Goal: Use online tool/utility

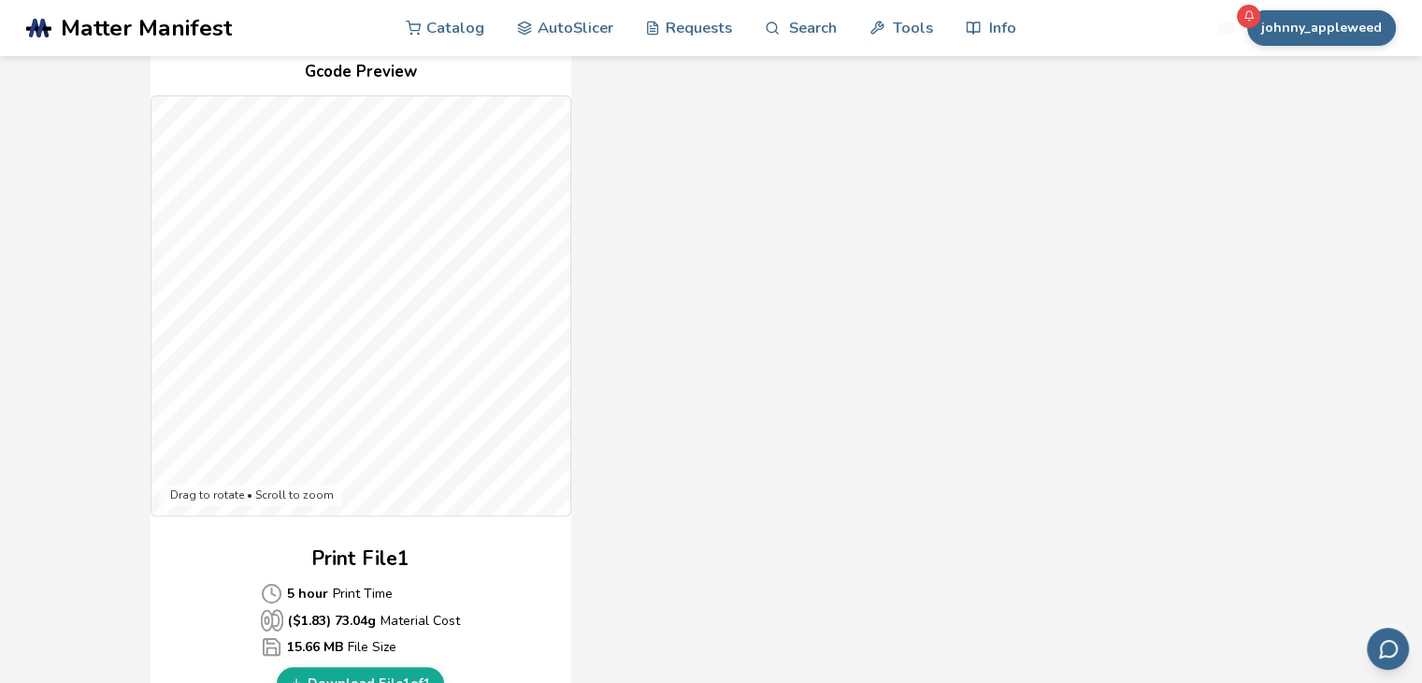
scroll to position [456, 0]
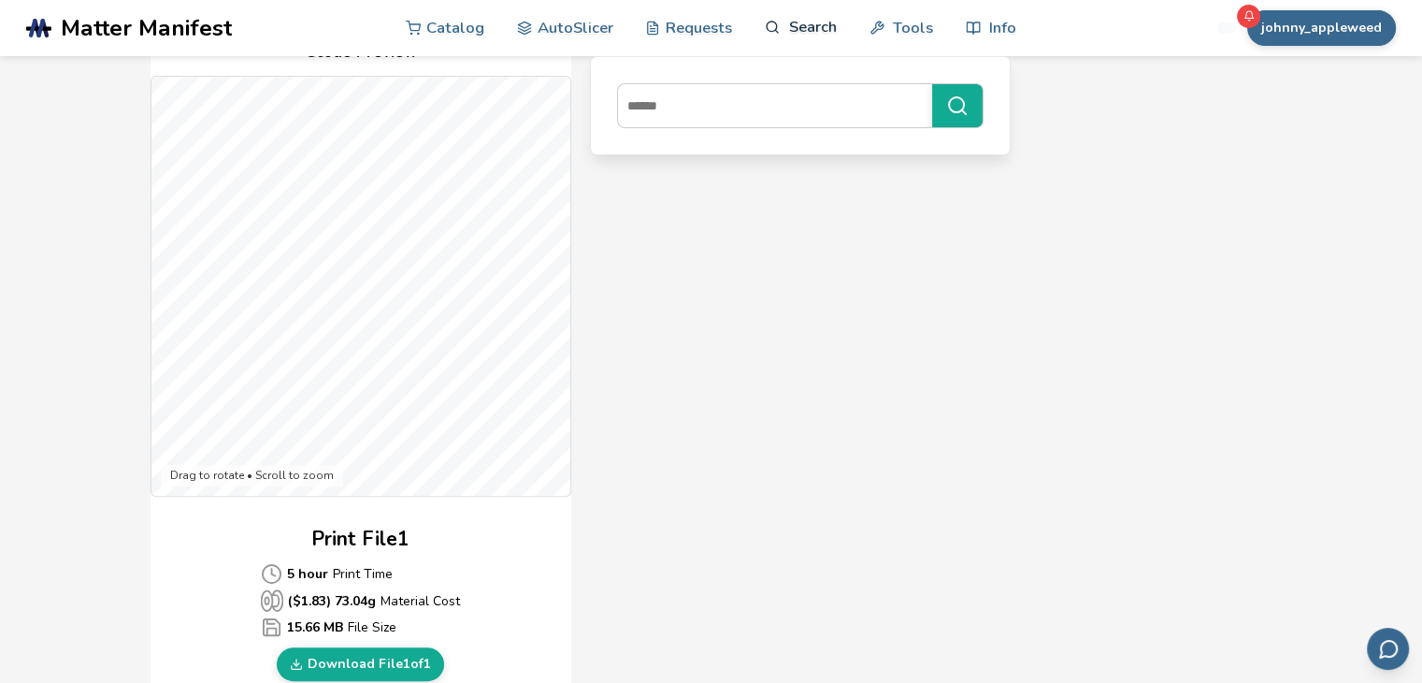
click at [779, 43] on link "Search" at bounding box center [800, 27] width 71 height 56
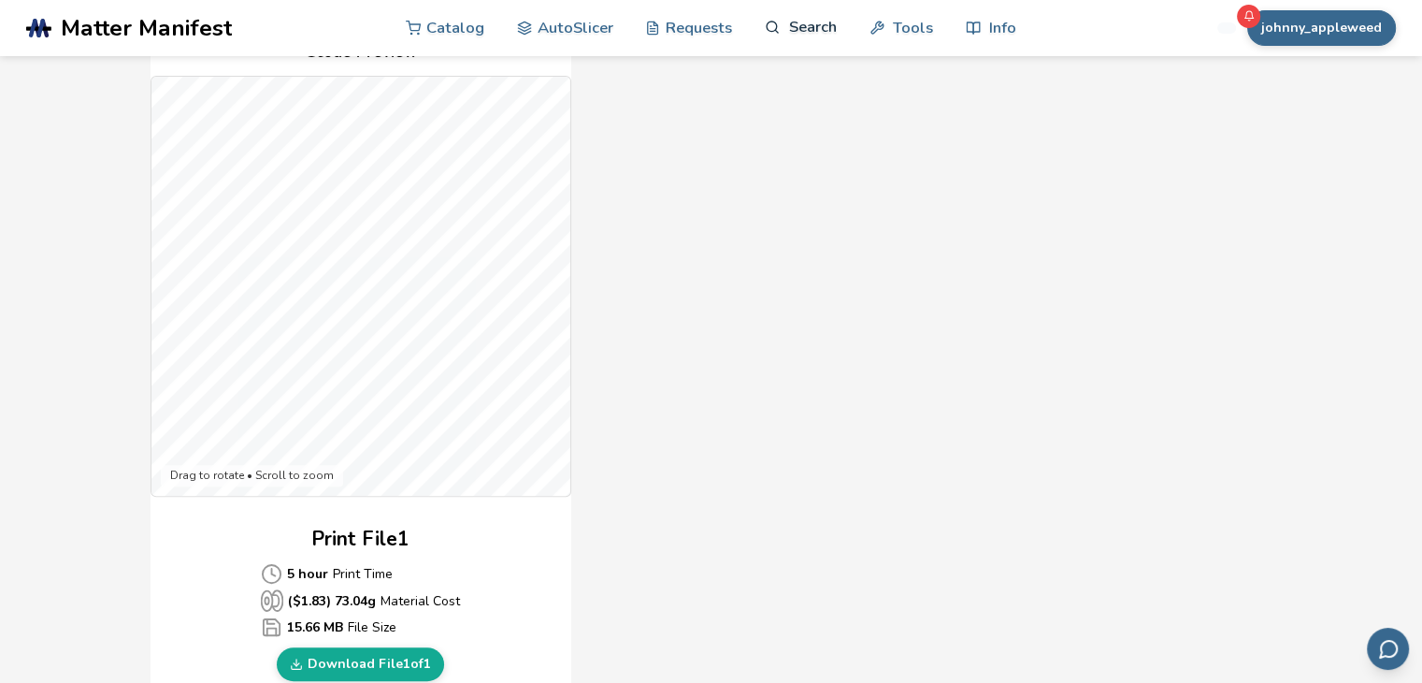
click at [775, 27] on circle at bounding box center [772, 27] width 10 height 10
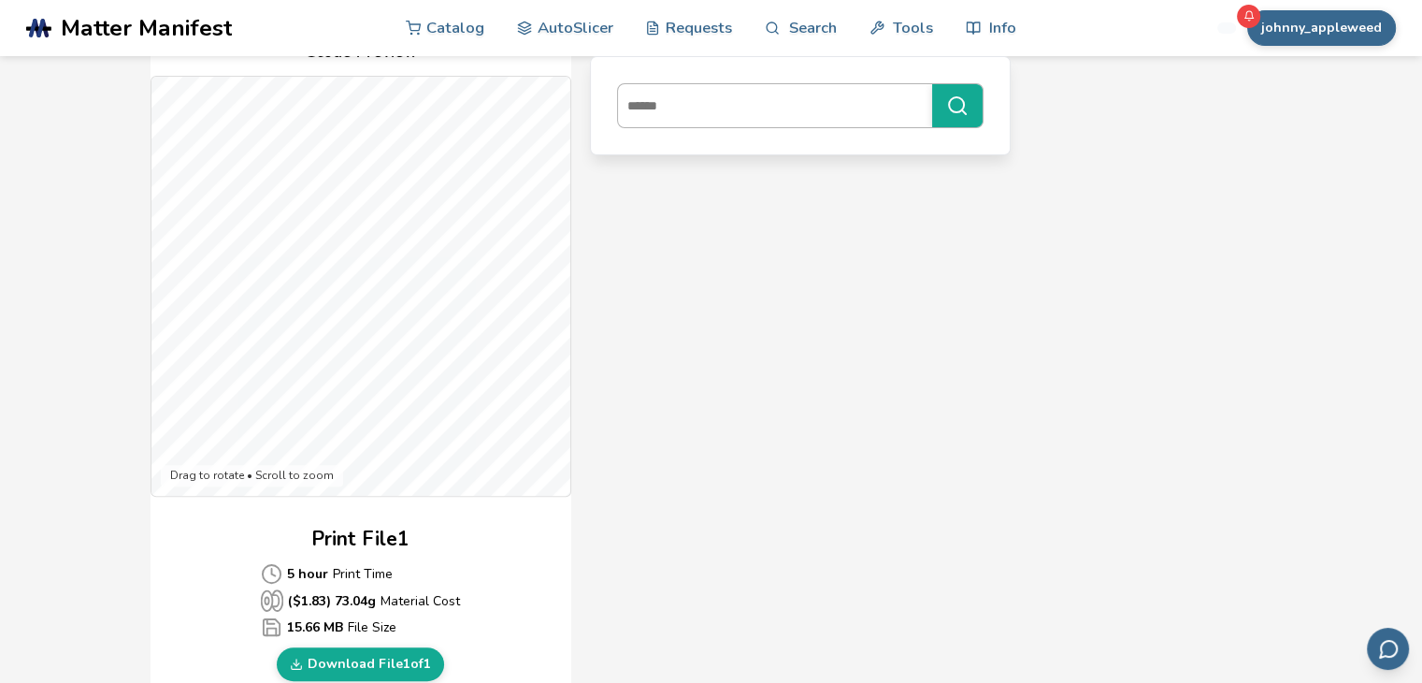
click at [711, 106] on input at bounding box center [770, 106] width 305 height 34
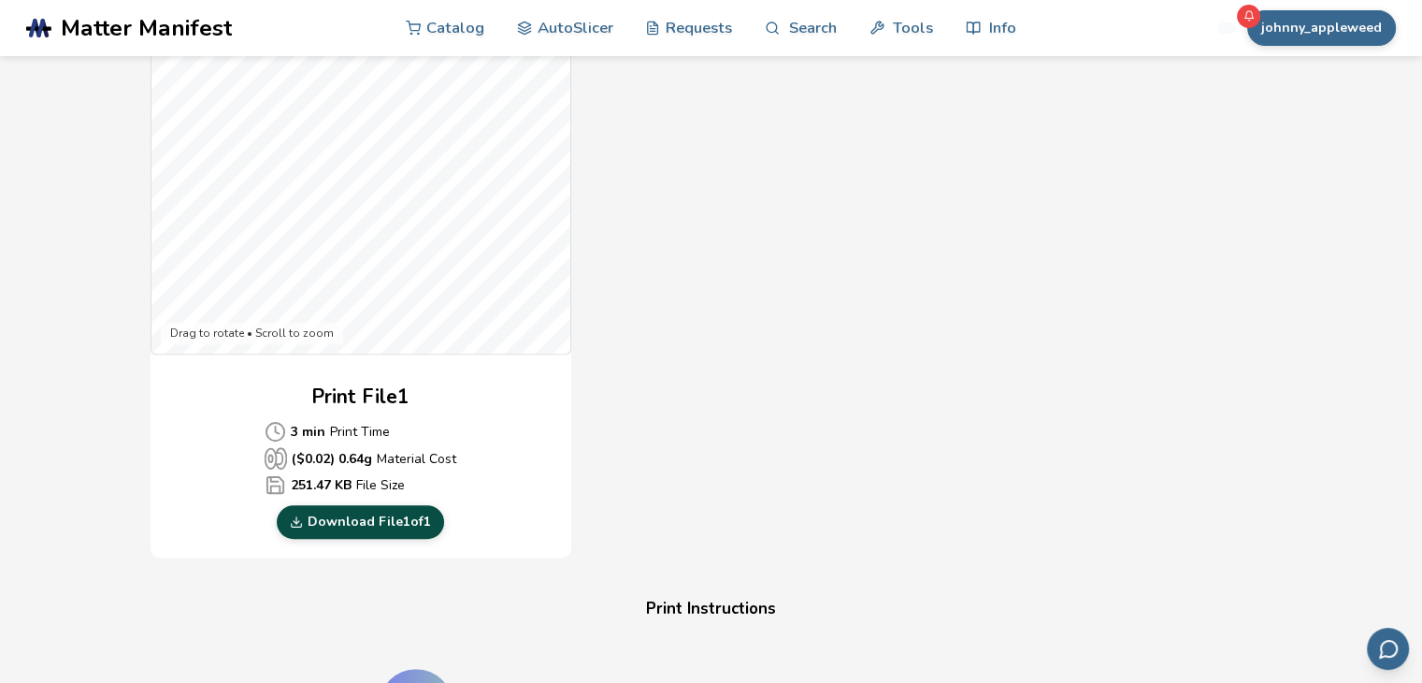
click at [398, 528] on link "Download File 1 of 1" at bounding box center [360, 522] width 167 height 34
click at [344, 521] on link "Download File 1 of 1" at bounding box center [360, 522] width 167 height 34
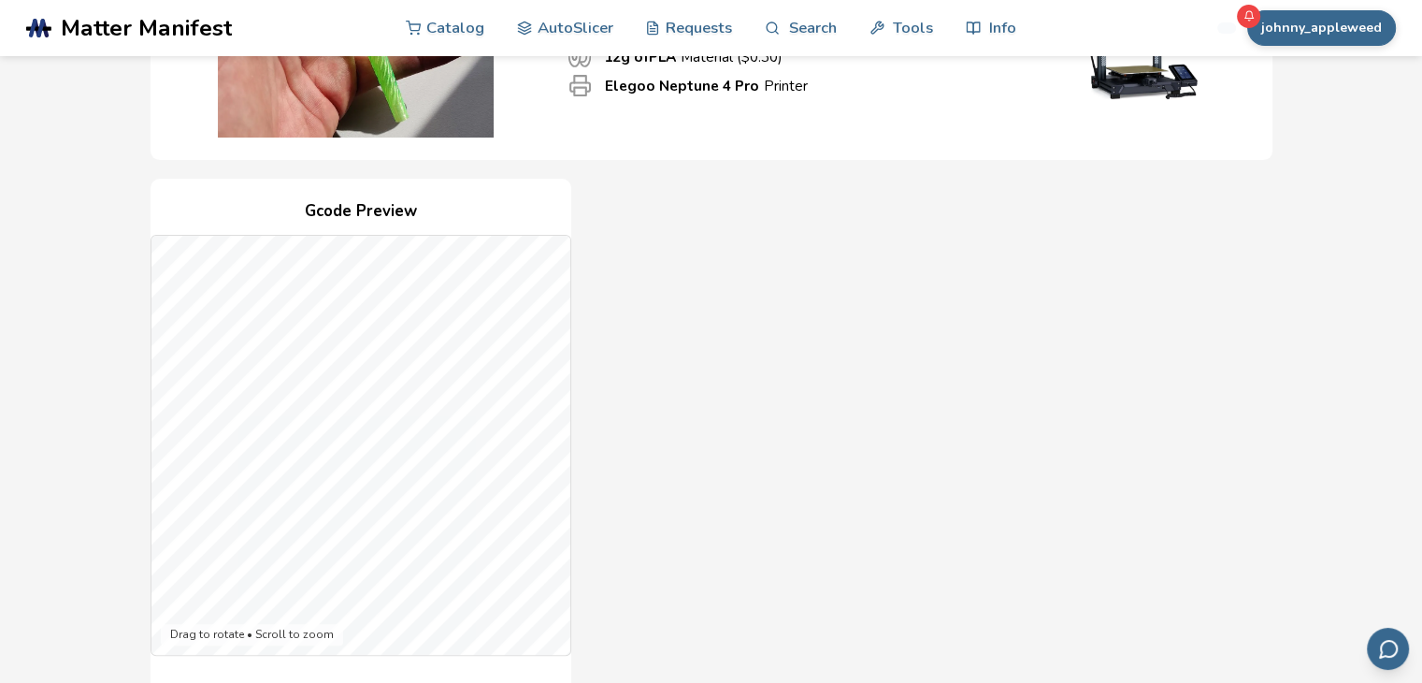
scroll to position [276, 0]
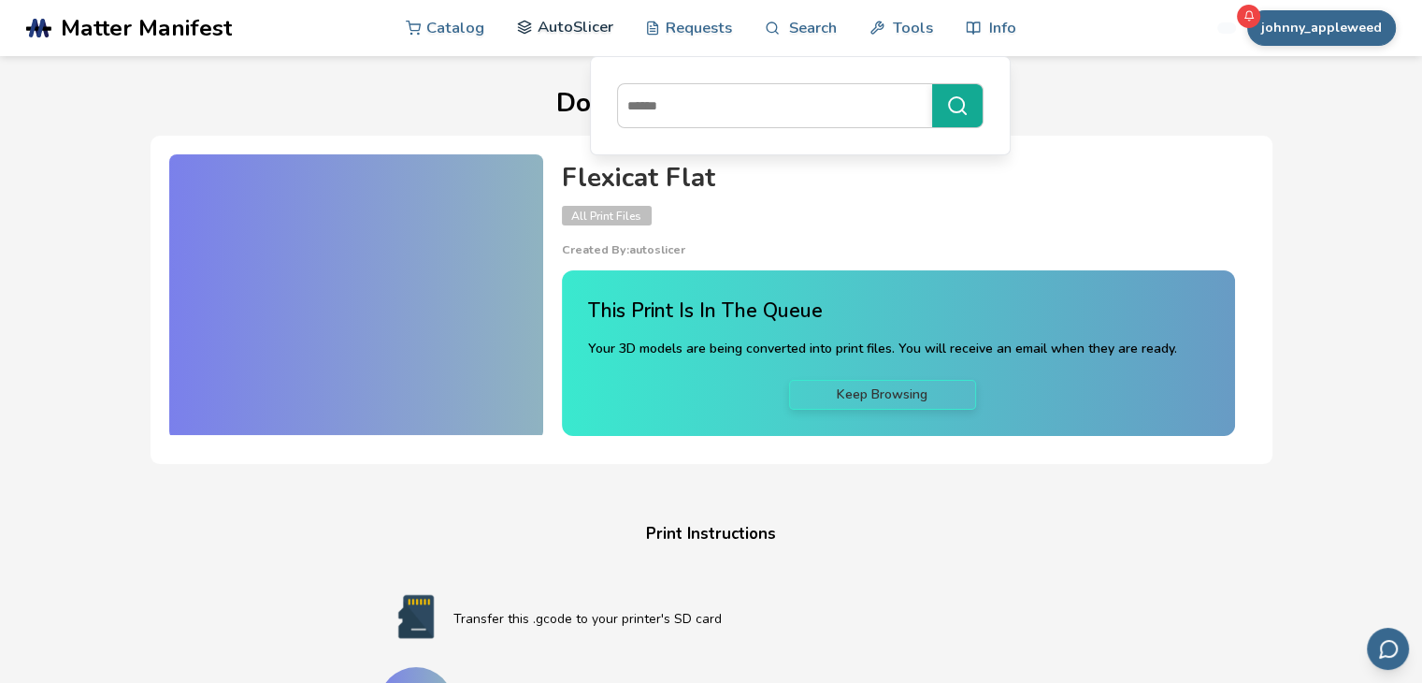
click at [583, 31] on link "AutoSlicer" at bounding box center [565, 27] width 96 height 56
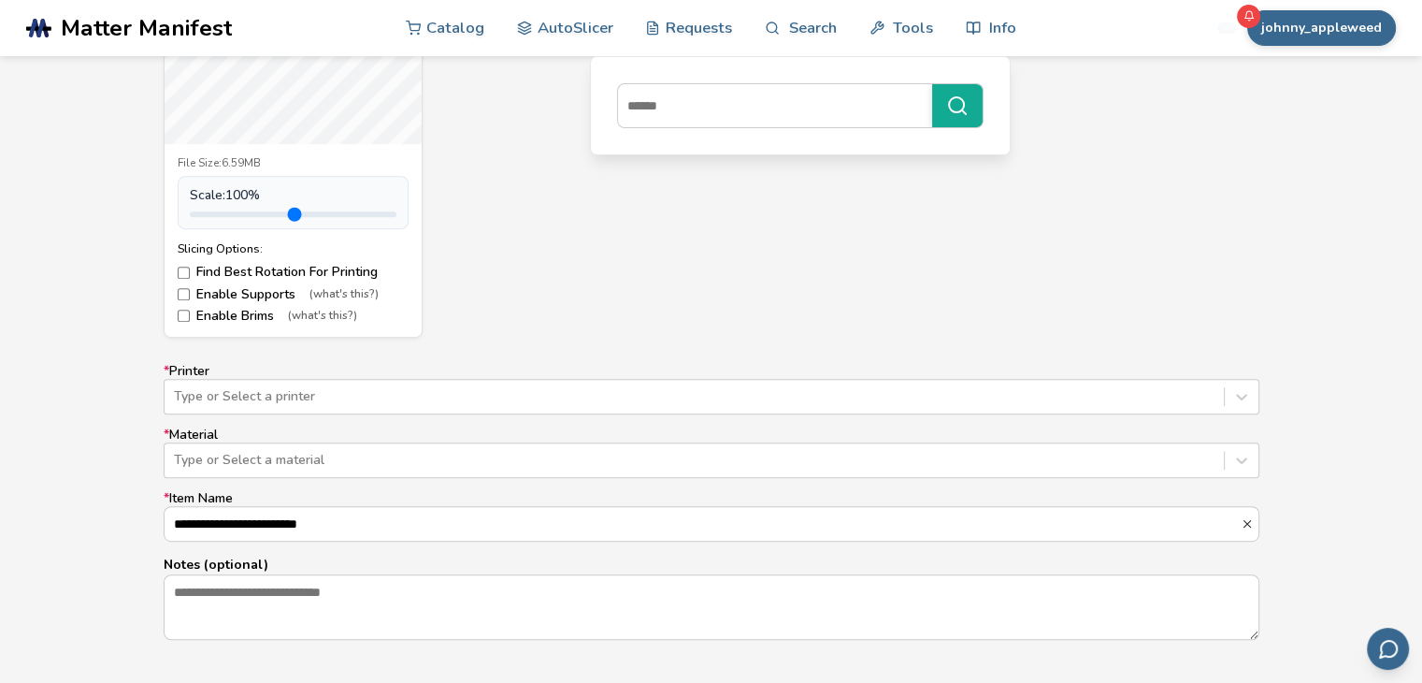
scroll to position [928, 0]
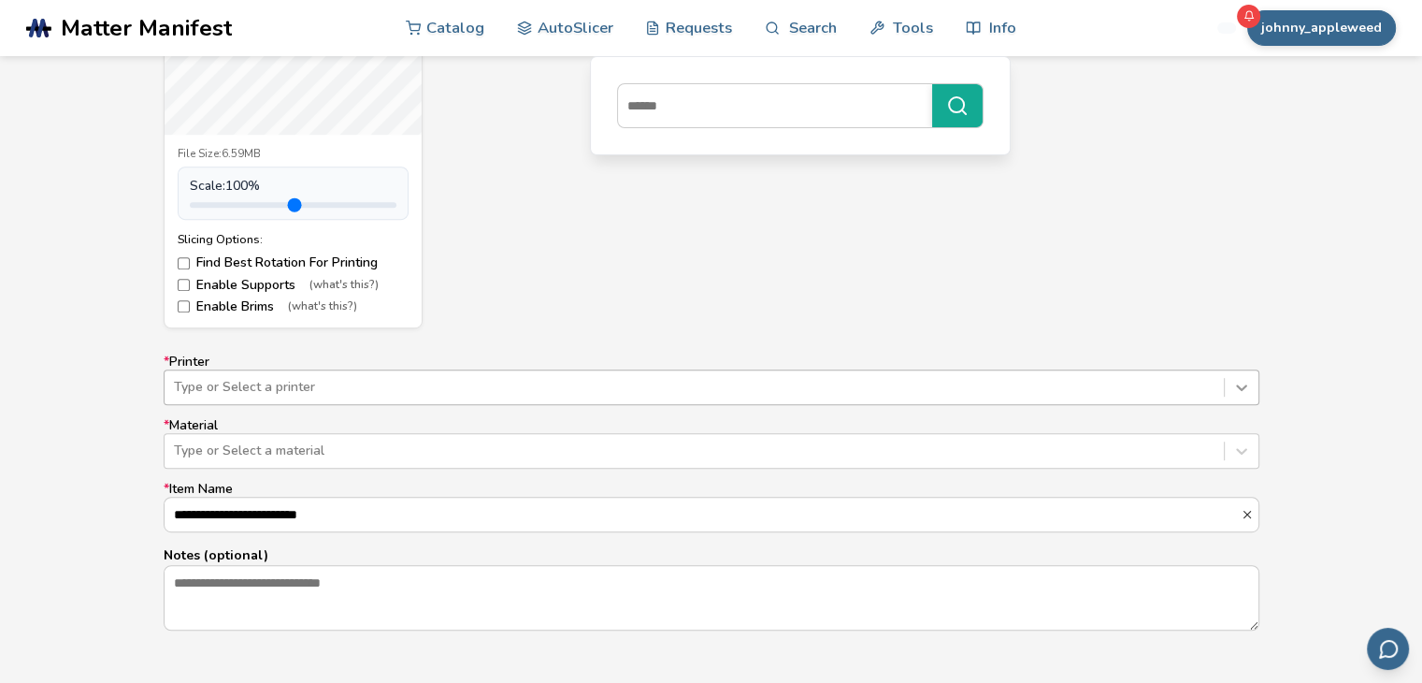
click at [1225, 377] on div at bounding box center [1242, 387] width 34 height 34
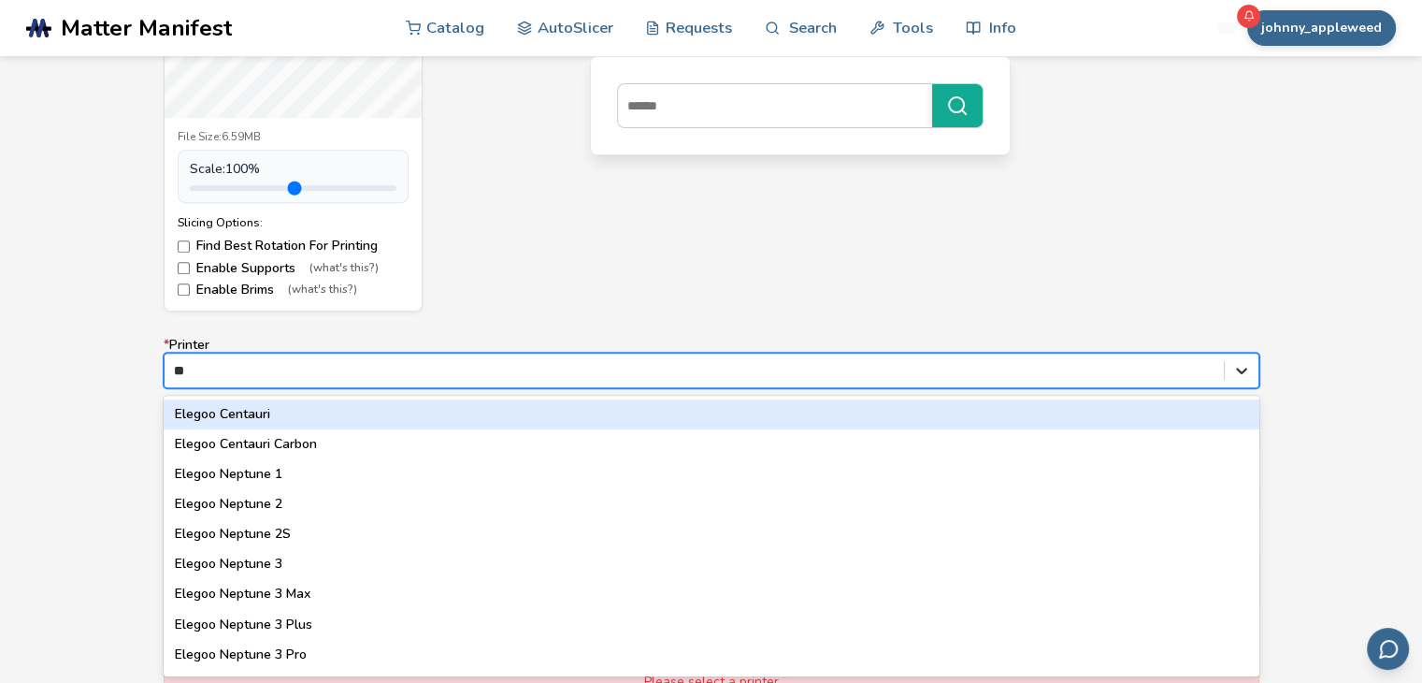
type input "***"
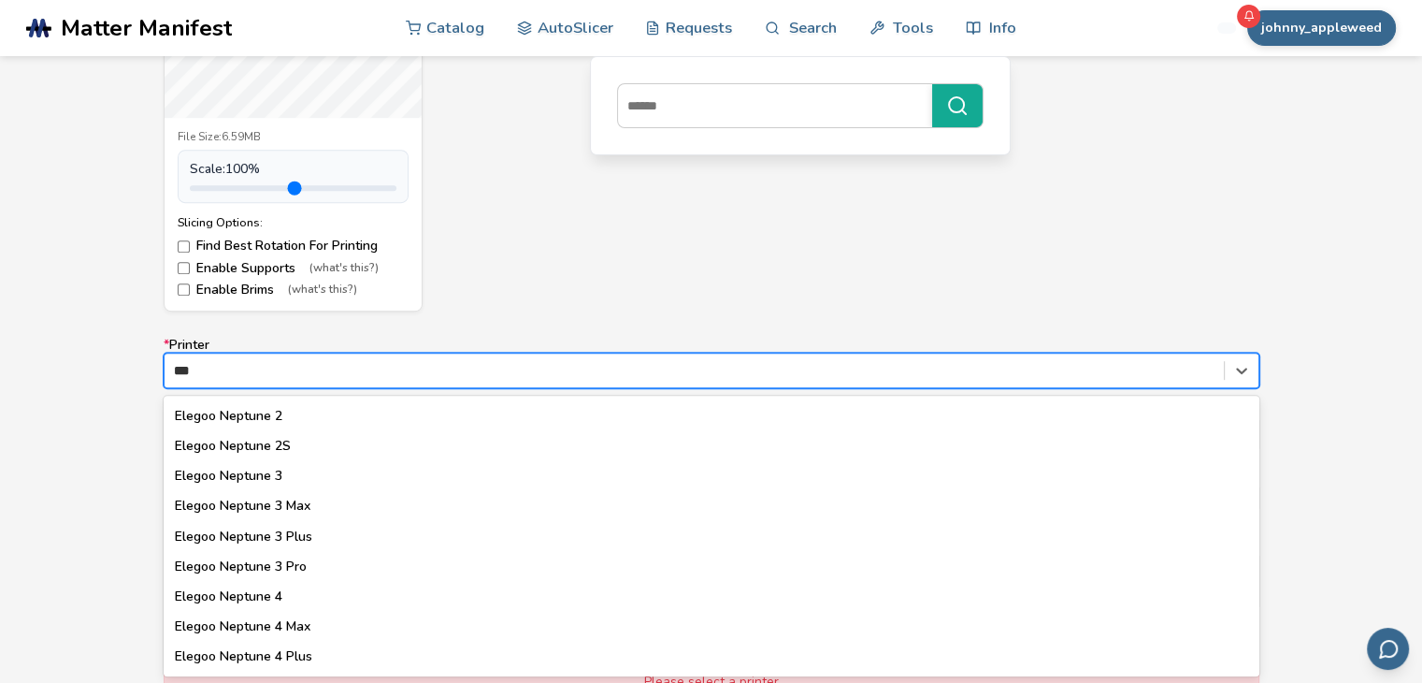
scroll to position [147, 0]
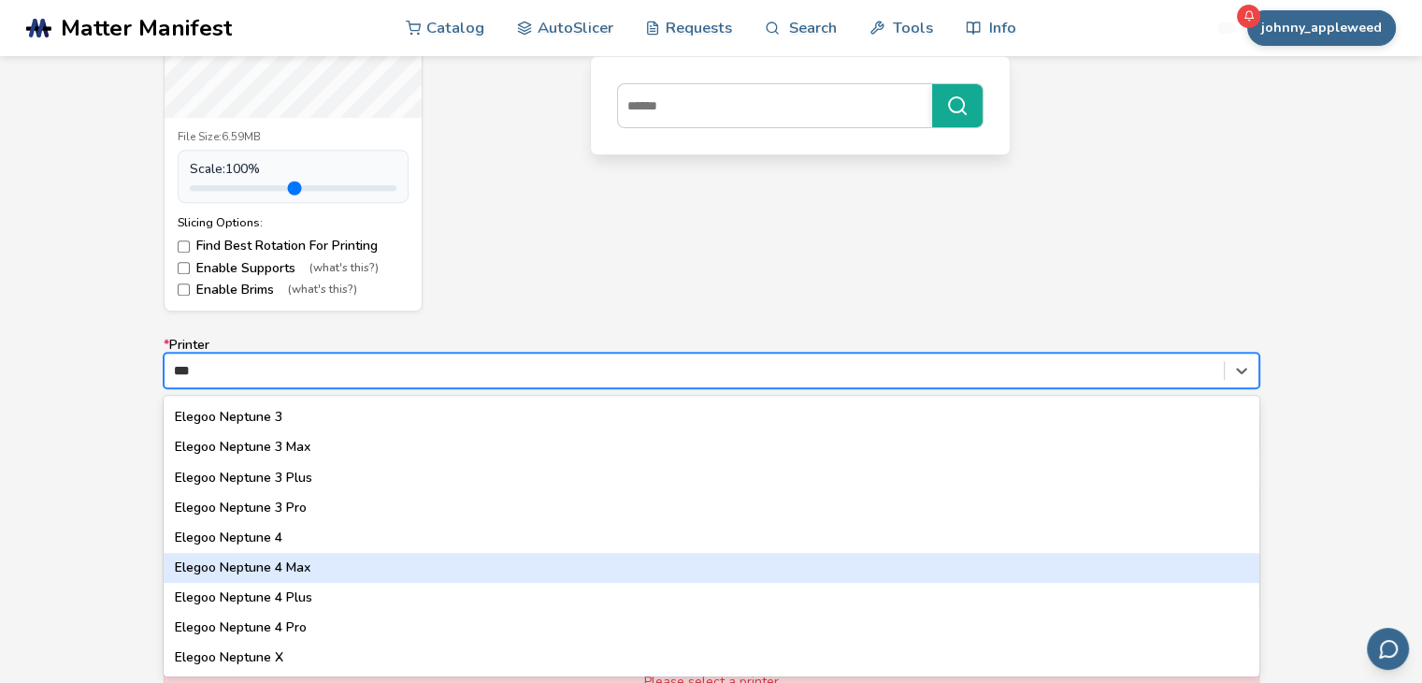
click at [241, 569] on div "Elegoo Neptune 4 Max" at bounding box center [712, 568] width 1096 height 30
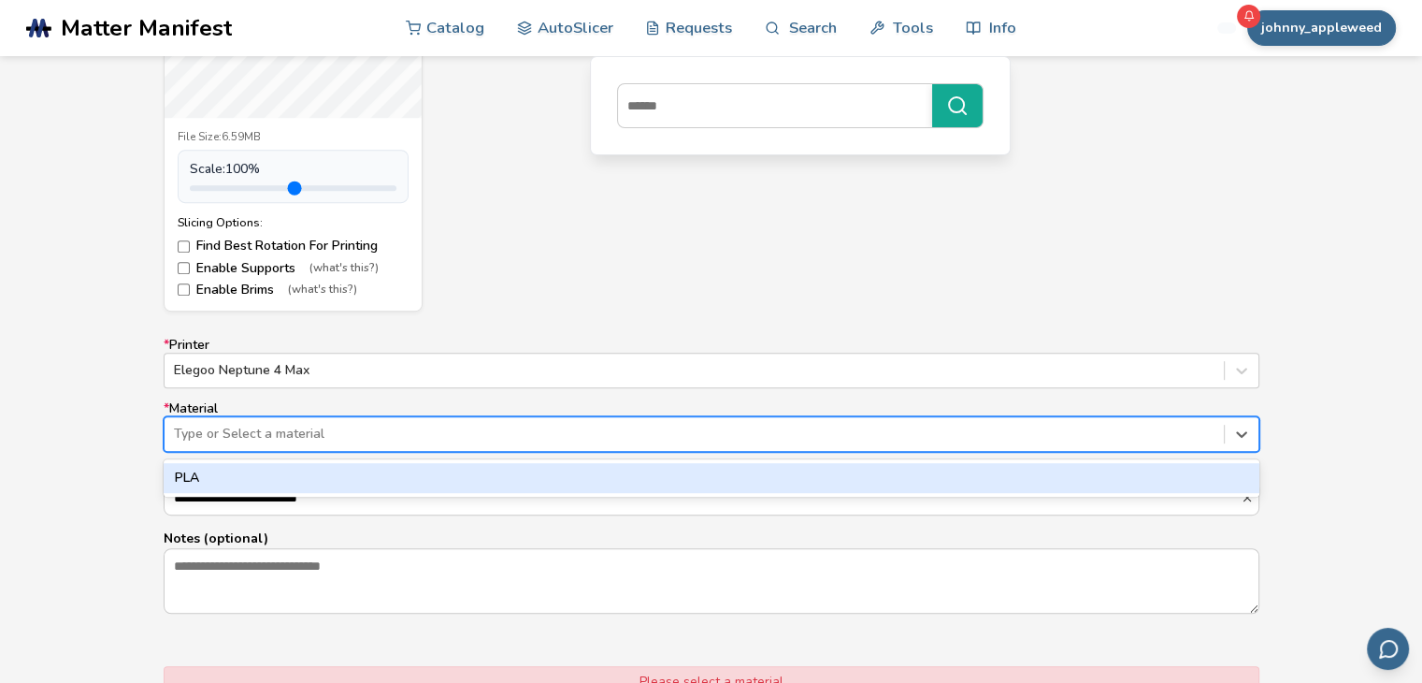
click at [299, 435] on div at bounding box center [694, 434] width 1041 height 19
click at [256, 479] on div "PLA" at bounding box center [712, 478] width 1096 height 30
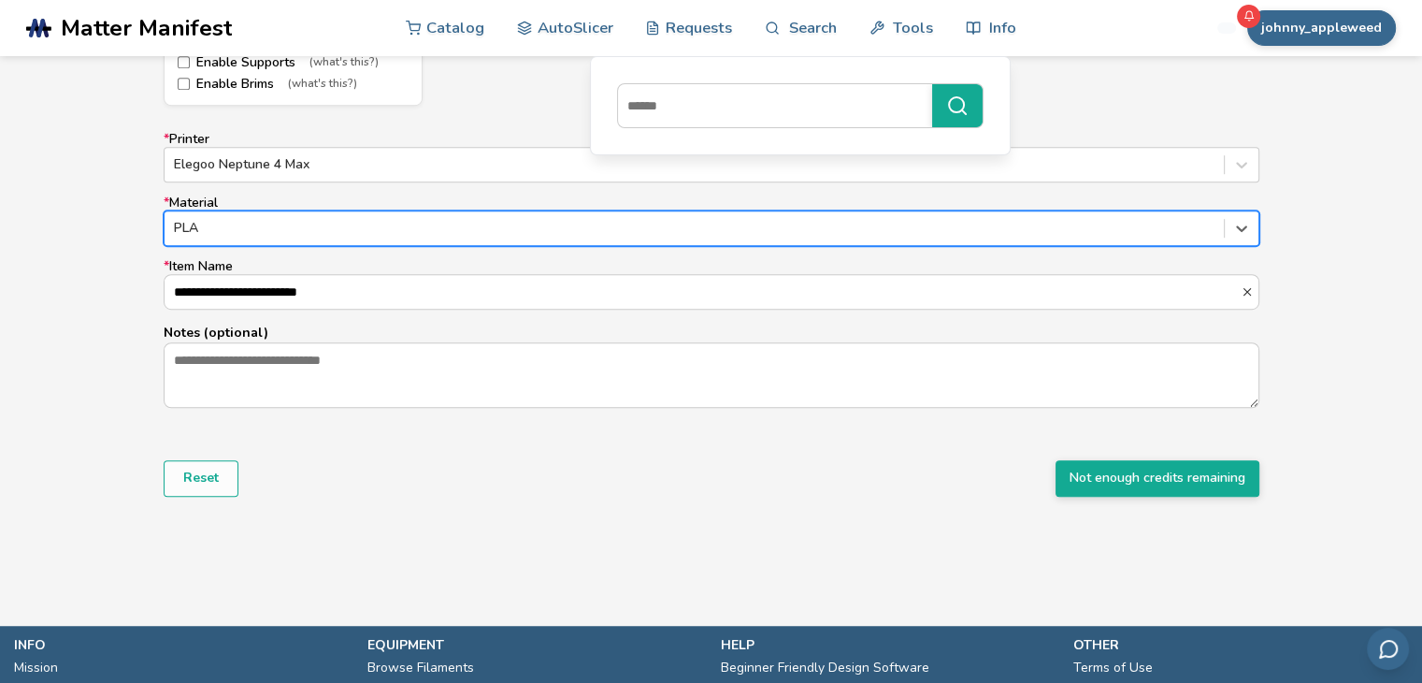
scroll to position [1223, 0]
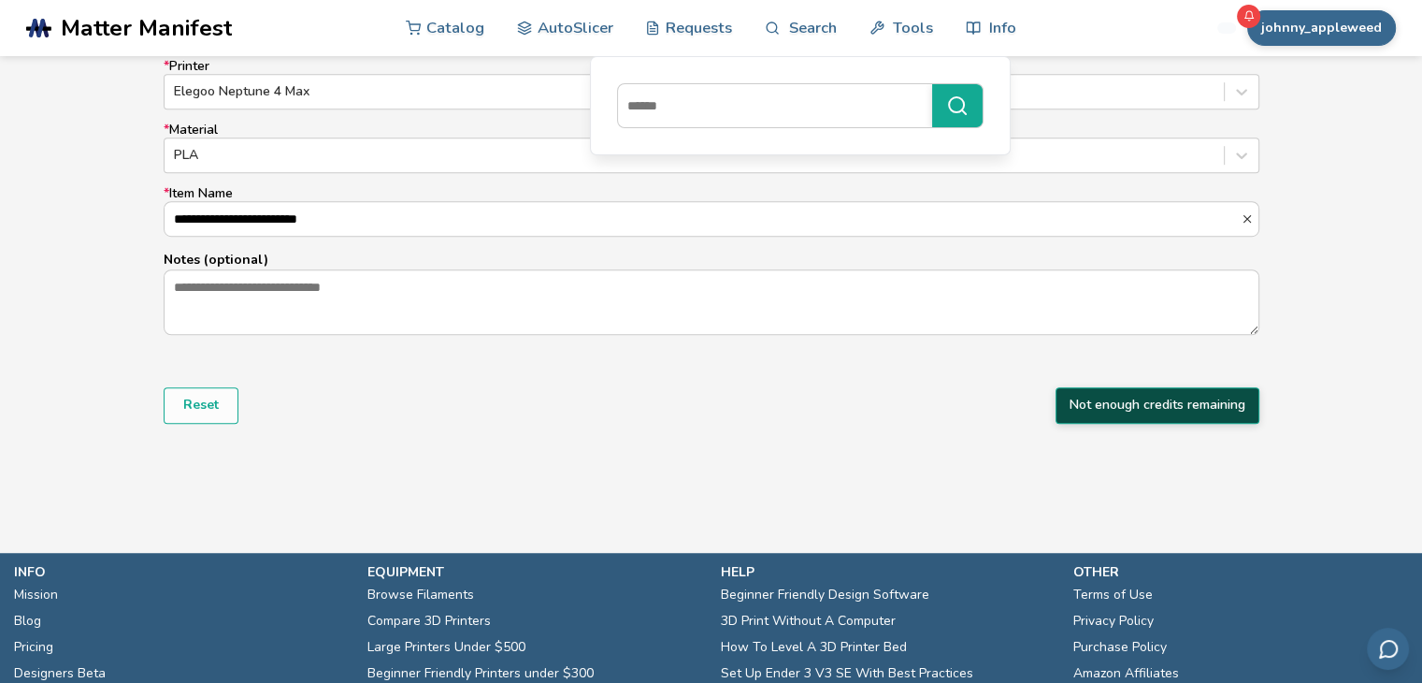
click at [1096, 403] on button "Not enough credits remaining" at bounding box center [1158, 405] width 204 height 36
